Goal: Check status

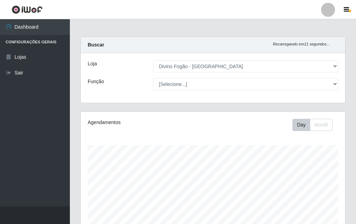
select select "499"
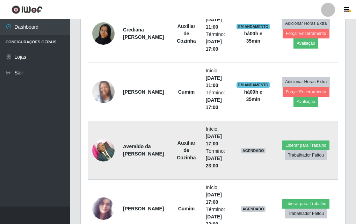
scroll to position [407, 0]
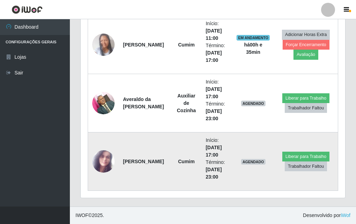
click at [95, 166] on img at bounding box center [103, 161] width 22 height 28
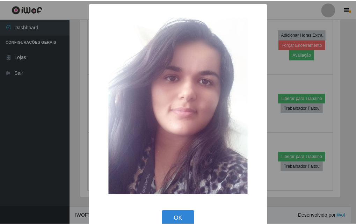
scroll to position [14, 0]
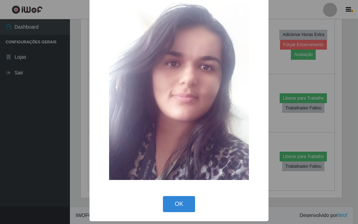
click at [178, 200] on button "OK" at bounding box center [179, 204] width 32 height 16
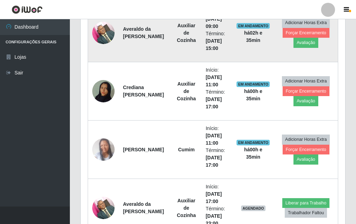
scroll to position [198, 0]
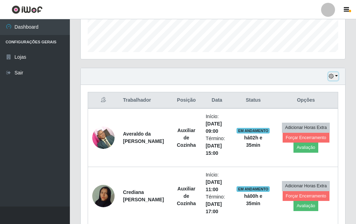
click at [330, 76] on icon "button" at bounding box center [331, 76] width 5 height 5
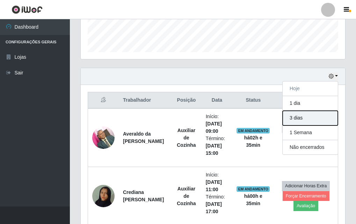
click at [306, 123] on button "3 dias" at bounding box center [309, 118] width 55 height 15
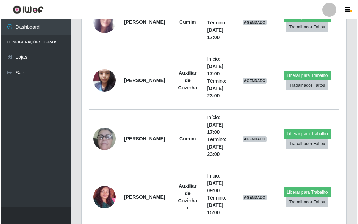
scroll to position [756, 0]
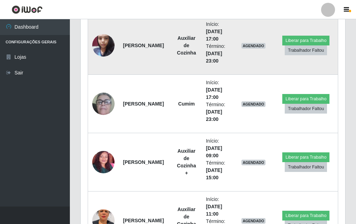
click at [95, 45] on img at bounding box center [103, 45] width 22 height 30
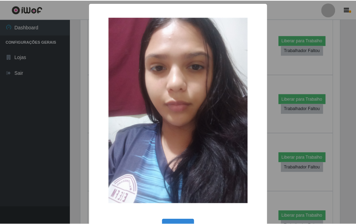
scroll to position [23, 0]
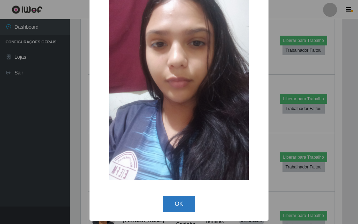
drag, startPoint x: 181, startPoint y: 206, endPoint x: 179, endPoint y: 200, distance: 6.2
click at [180, 201] on button "OK" at bounding box center [179, 204] width 32 height 16
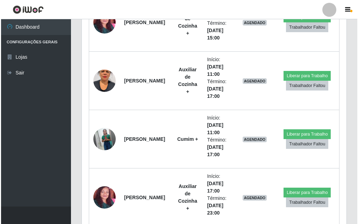
scroll to position [966, 0]
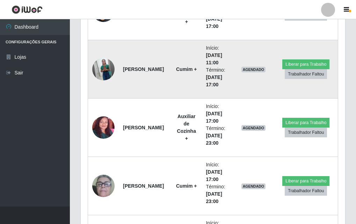
click at [106, 74] on img at bounding box center [103, 69] width 22 height 28
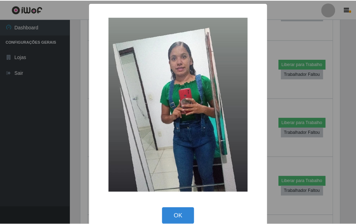
scroll to position [12, 0]
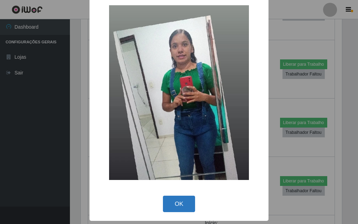
click at [172, 207] on button "OK" at bounding box center [179, 204] width 32 height 16
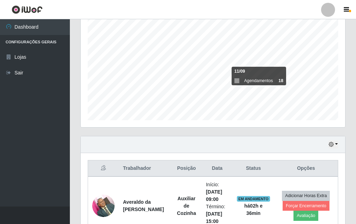
scroll to position [0, 0]
